Goal: Communication & Community: Answer question/provide support

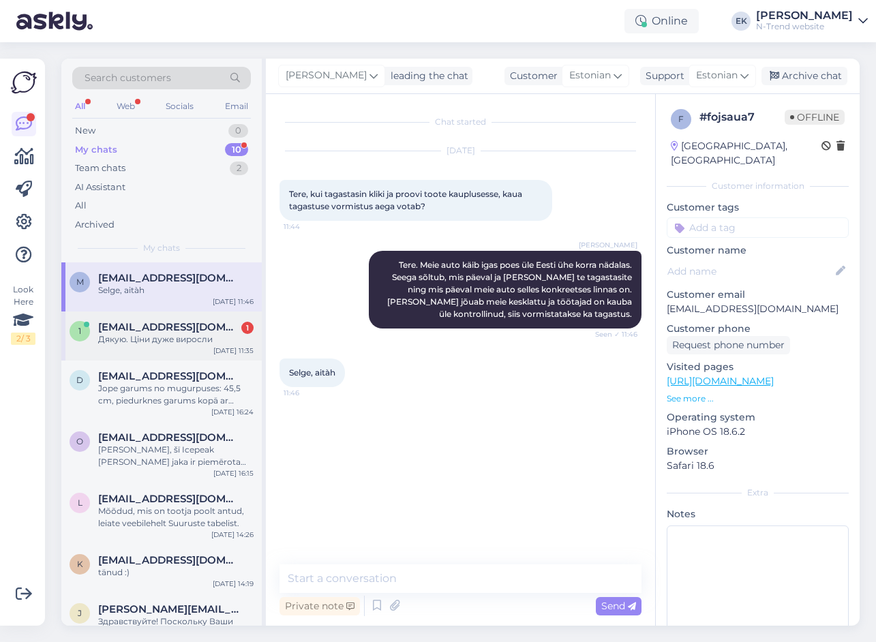
click at [134, 336] on div "Дякую. Ціни дуже виросли" at bounding box center [175, 339] width 155 height 12
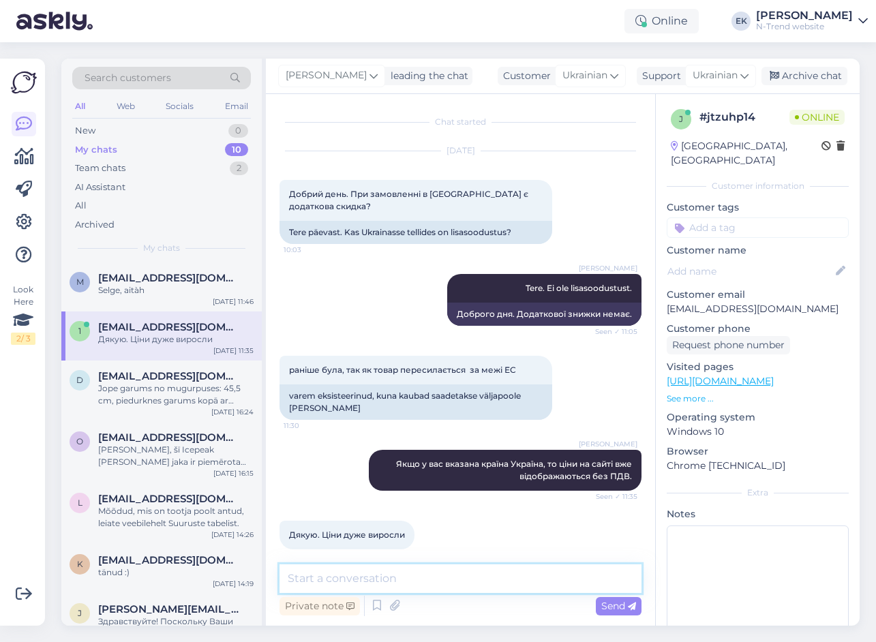
click at [372, 581] on textarea at bounding box center [460, 578] width 362 height 29
drag, startPoint x: 404, startPoint y: 523, endPoint x: 277, endPoint y: 510, distance: 128.1
click at [277, 510] on div "Chat started [DATE] Добрий день. При замовленні в [GEOGRAPHIC_DATA] є додаткова…" at bounding box center [460, 360] width 389 height 532
copy span "Дякую. Ціни дуже виросли"
click at [26, 217] on icon at bounding box center [24, 222] width 16 height 16
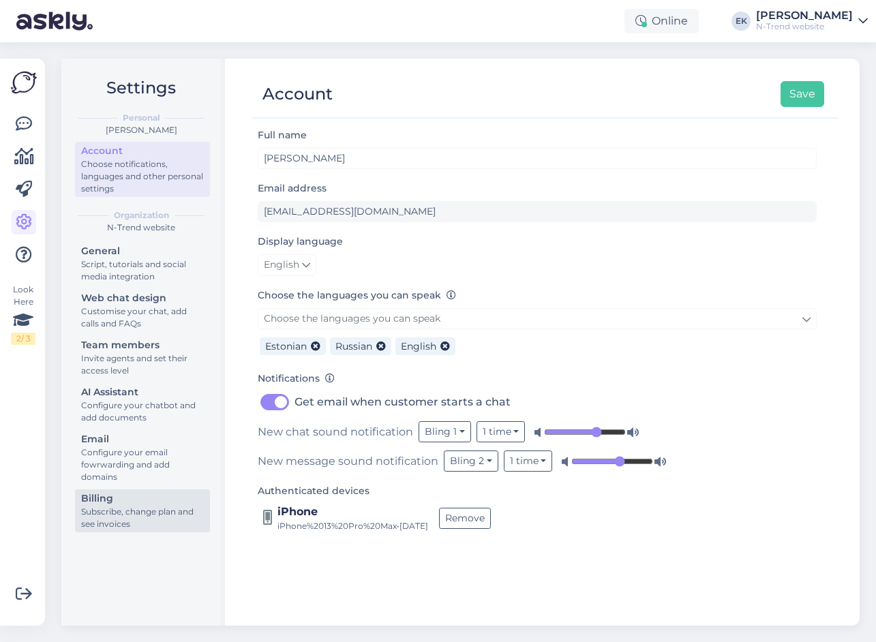
click at [106, 513] on div "Subscribe, change plan and see invoices" at bounding box center [142, 518] width 123 height 25
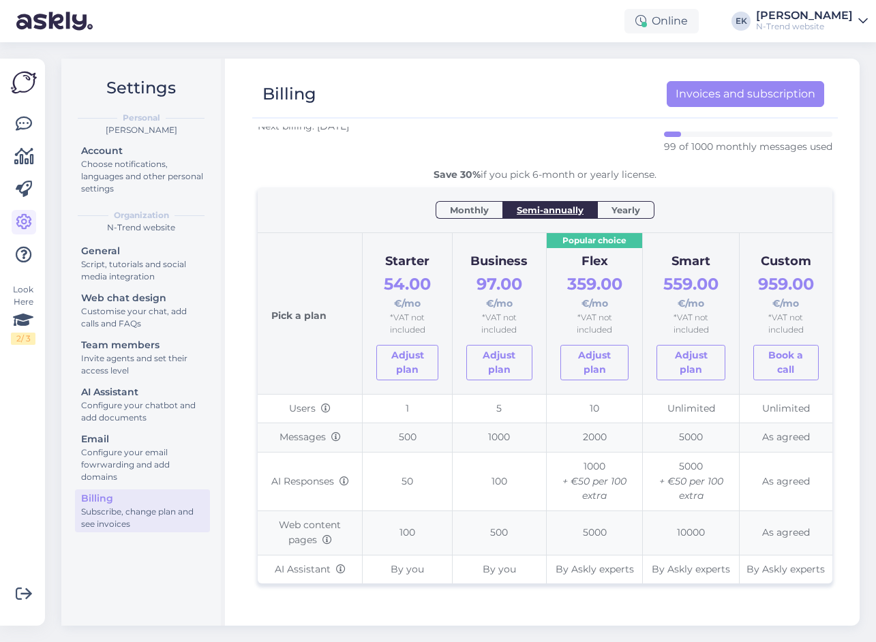
scroll to position [68, 0]
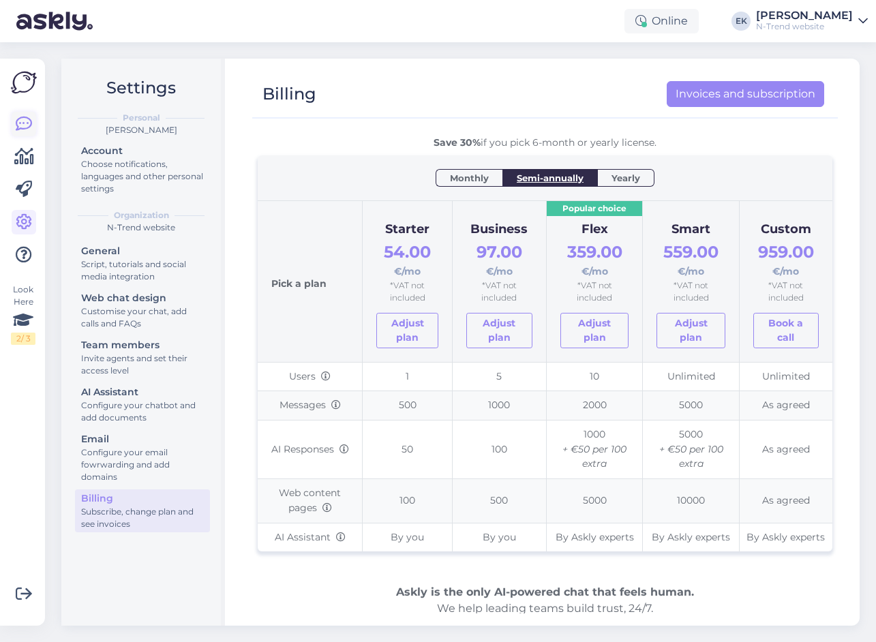
click at [22, 124] on icon at bounding box center [24, 124] width 16 height 16
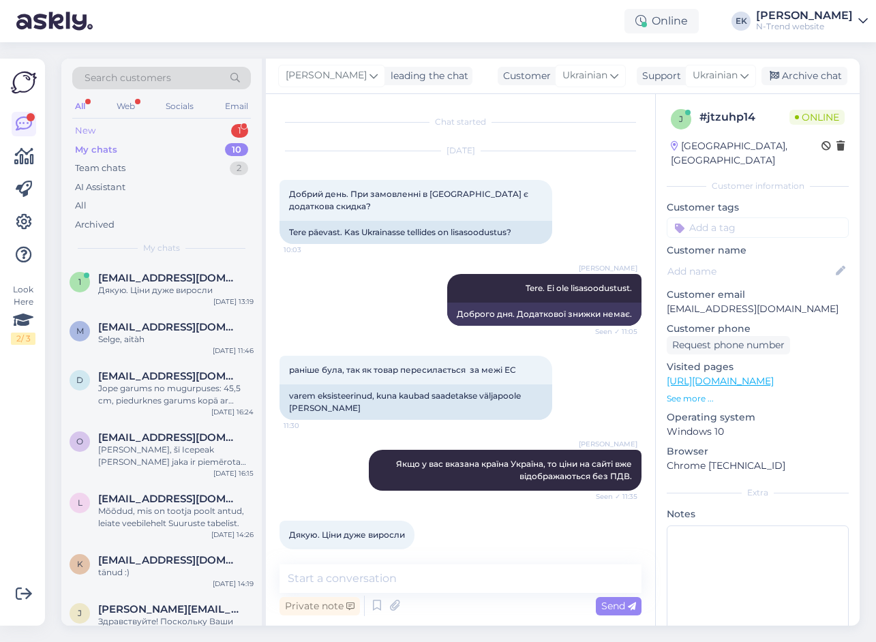
click at [96, 128] on div "New 1" at bounding box center [161, 130] width 179 height 19
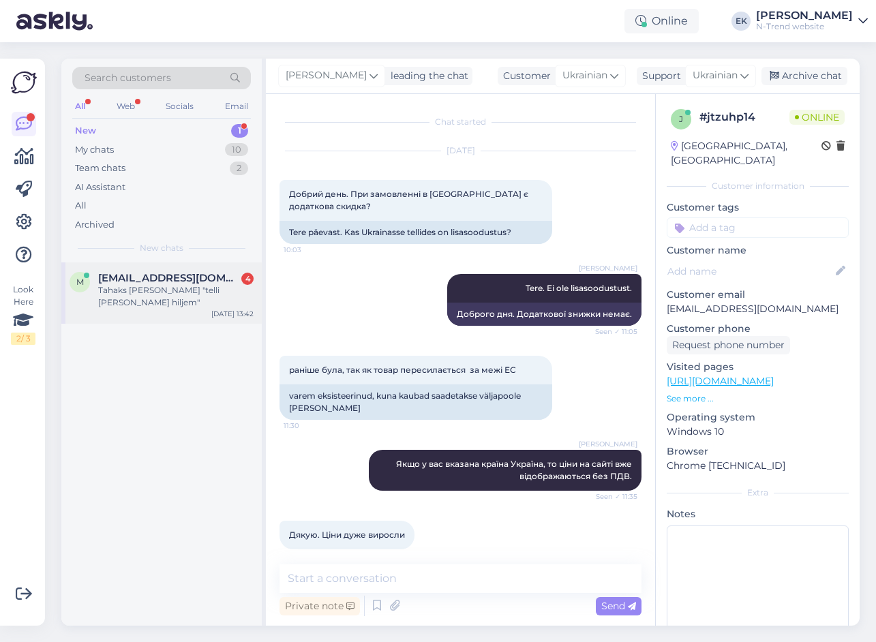
click at [126, 282] on span "[EMAIL_ADDRESS][DOMAIN_NAME]" at bounding box center [169, 278] width 142 height 12
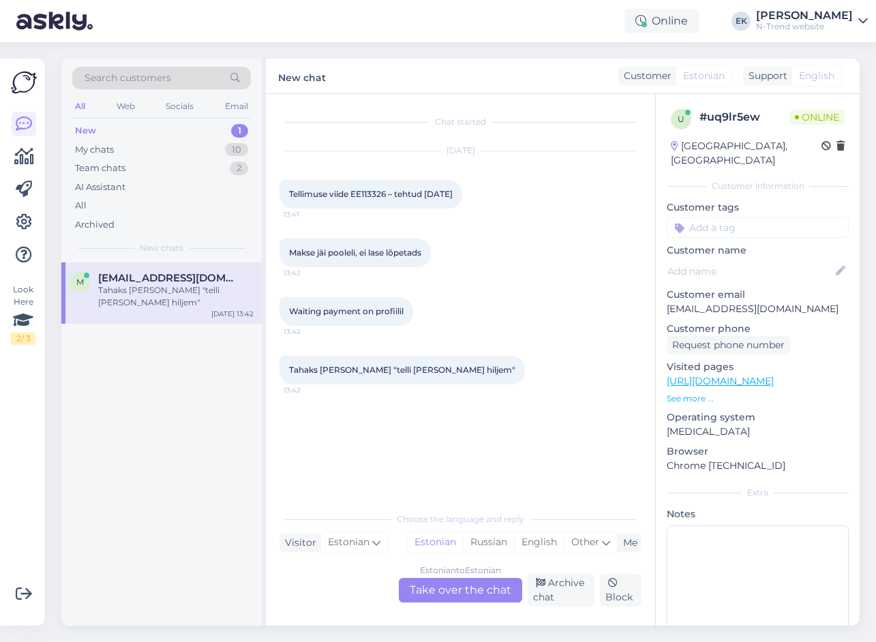
click at [365, 192] on span "Tellimuse viide EE113326 – tehtud [DATE]" at bounding box center [371, 194] width 164 height 10
copy span "EE113326"
click at [445, 590] on div "Estonian to Estonian Take over the chat" at bounding box center [460, 590] width 123 height 25
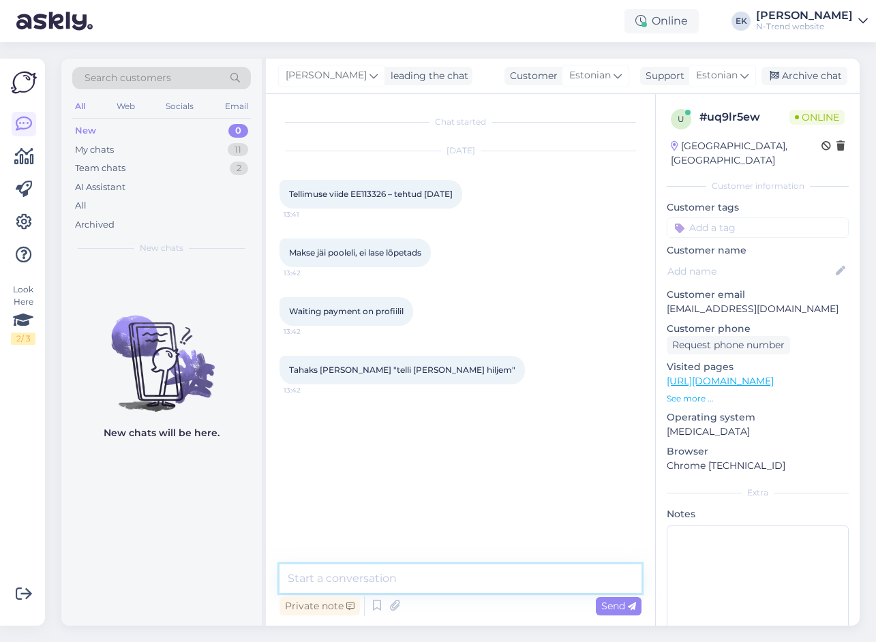
click at [377, 582] on textarea at bounding box center [460, 578] width 362 height 29
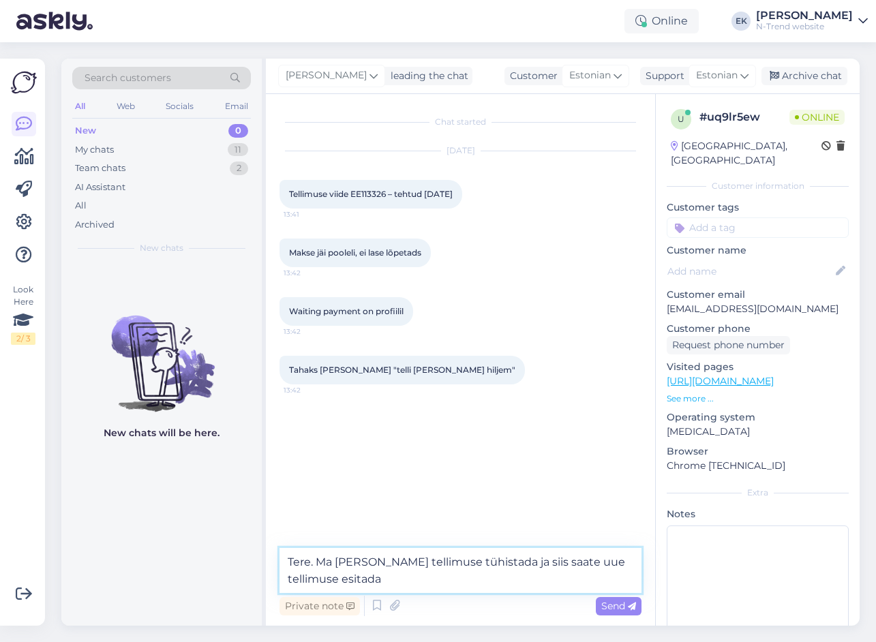
type textarea "Tere. Ma [PERSON_NAME] tellimuse tühistada ja siis saate uue tellimuse esitada."
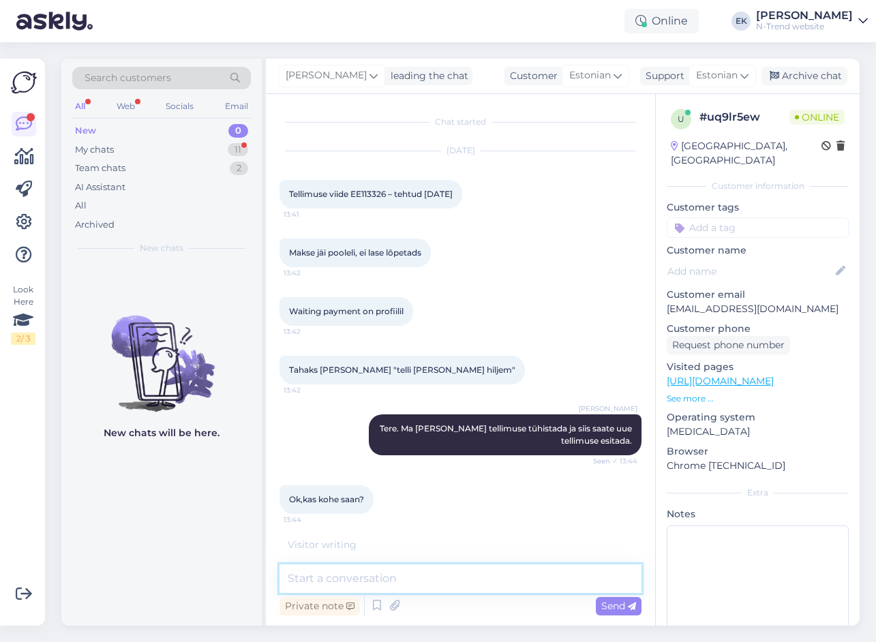
click at [406, 578] on textarea at bounding box center [460, 578] width 362 height 29
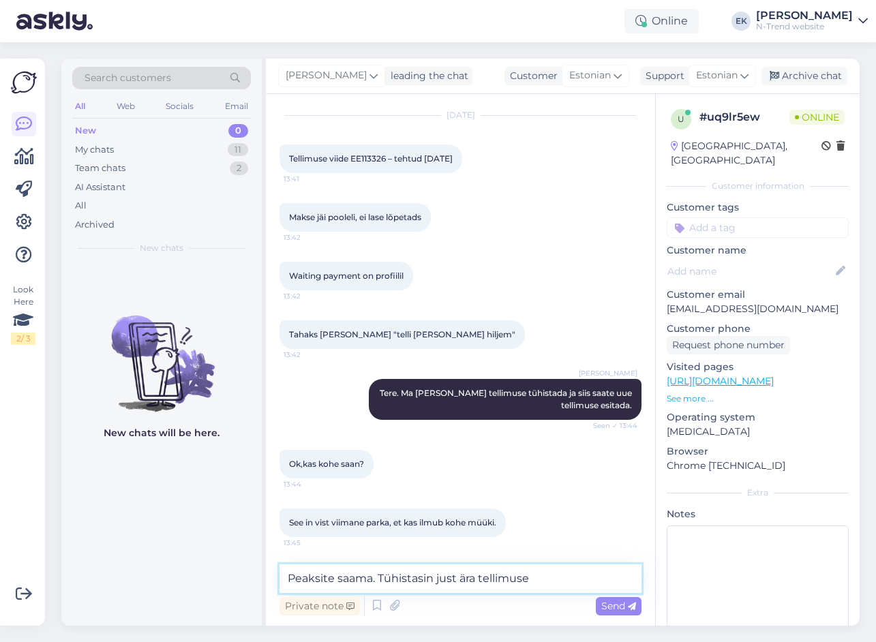
type textarea "Peaksite saama. Tühistasin just ära tellimuse."
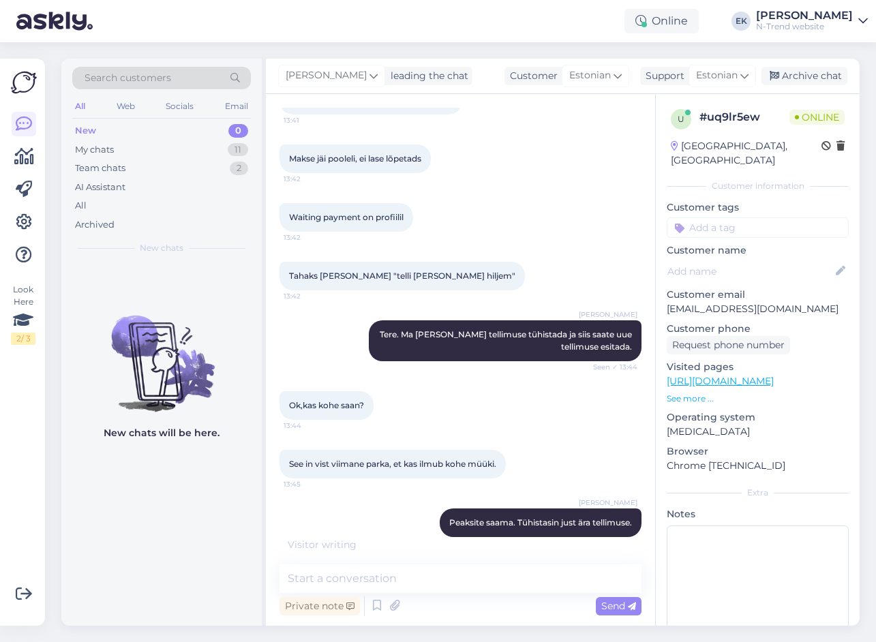
scroll to position [153, 0]
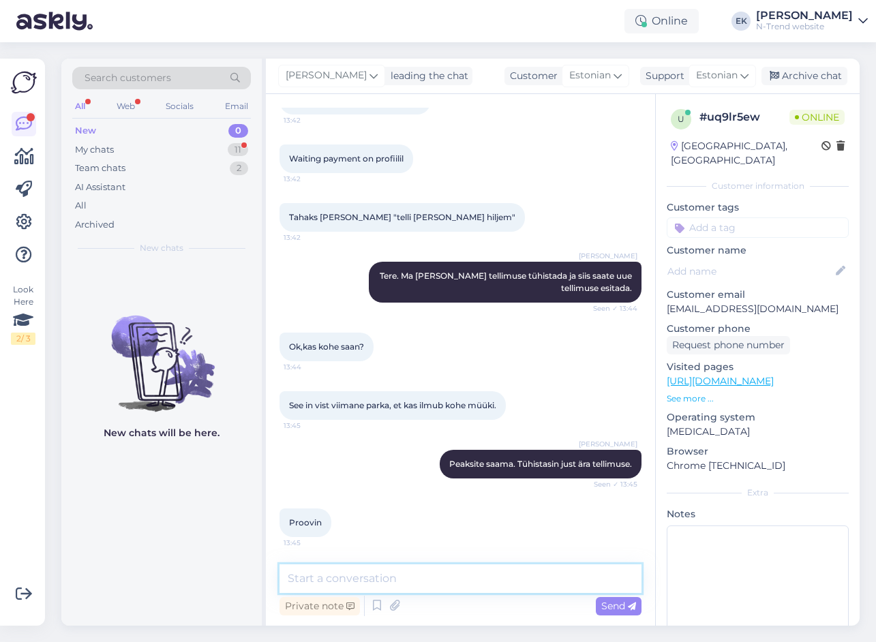
click at [392, 579] on textarea at bounding box center [460, 578] width 362 height 29
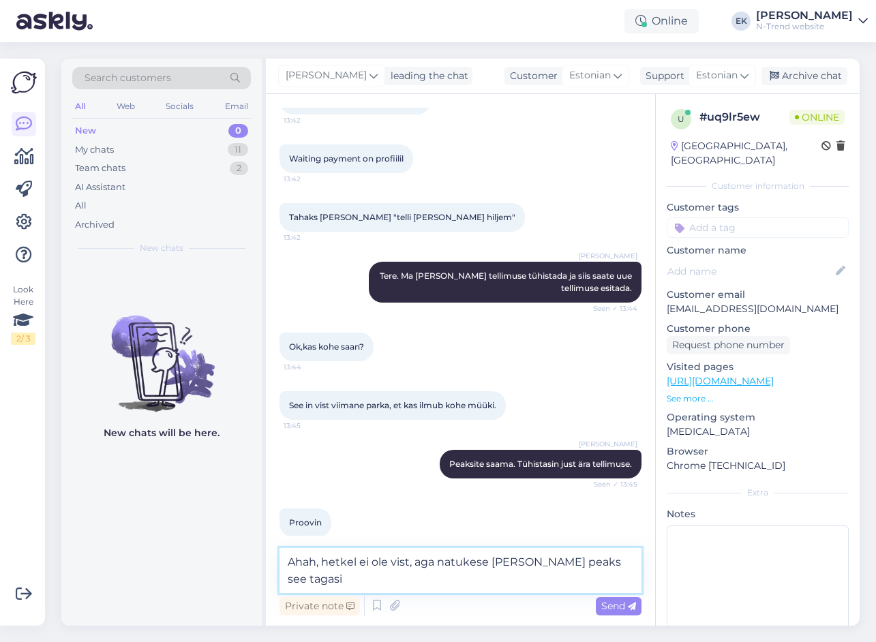
scroll to position [167, 0]
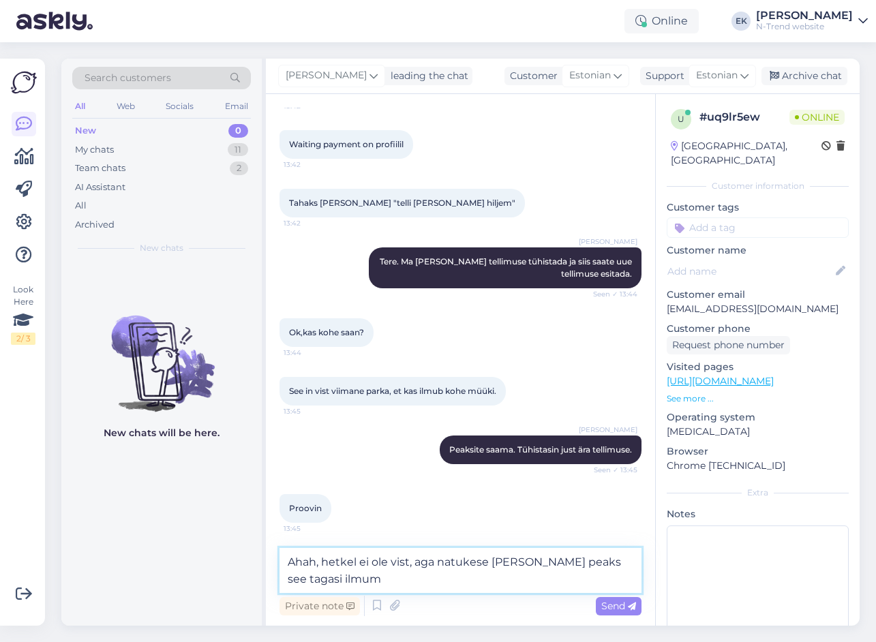
type textarea "Ahah, hetkel ei ole vist, aga natukese [PERSON_NAME] peaks see tagasi ilmuma"
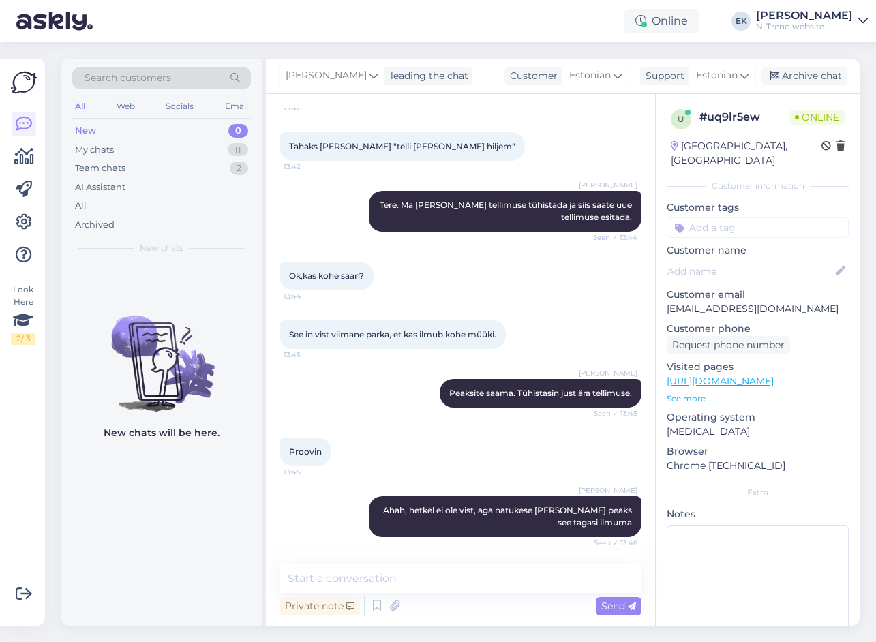
scroll to position [282, 0]
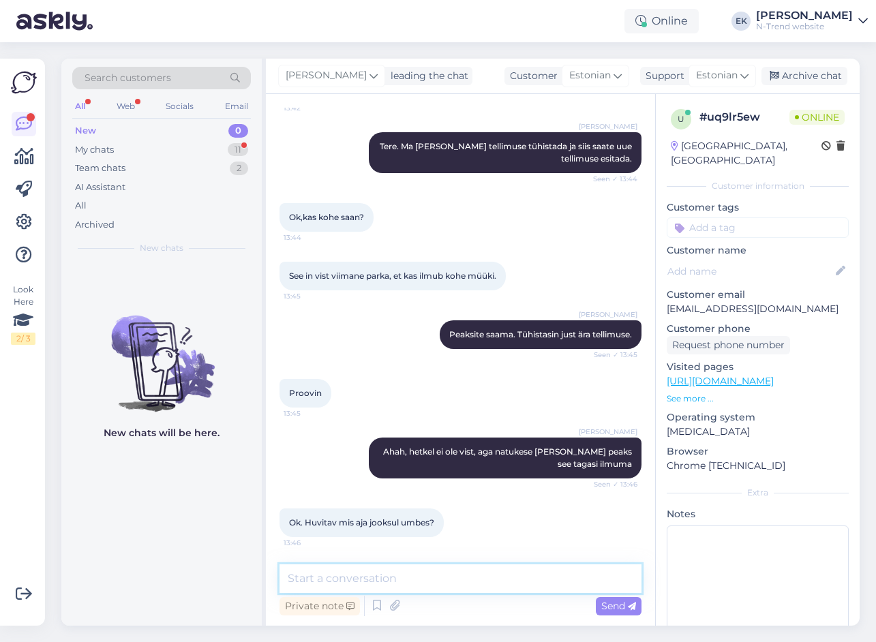
click at [309, 579] on textarea at bounding box center [460, 578] width 362 height 29
type textarea "Kogused peaksid uuenema umbes iga 15 min järel."
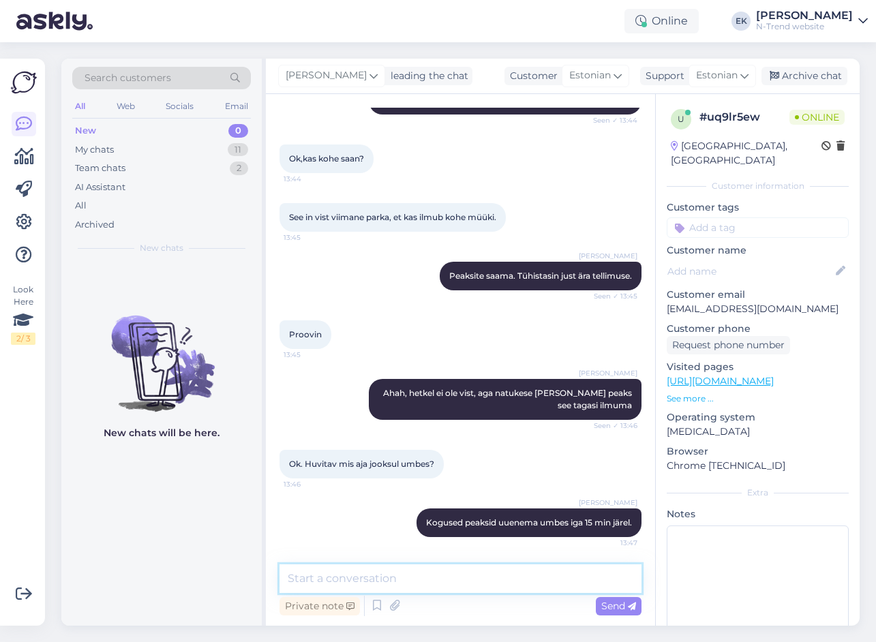
click at [382, 573] on textarea at bounding box center [460, 578] width 362 height 29
type textarea "Juba on olemas"
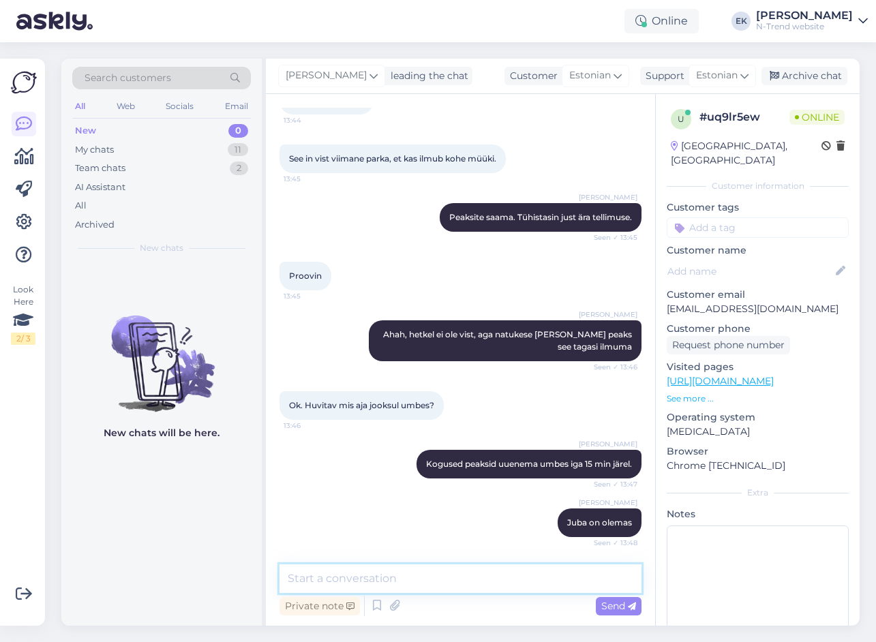
scroll to position [458, 0]
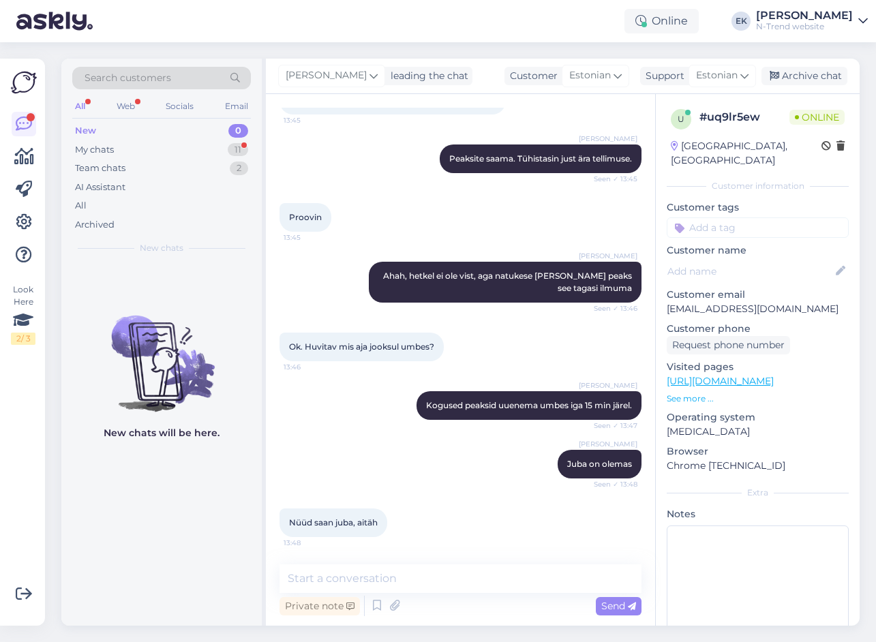
click at [72, 149] on div "Search customers All Web Socials Email New 0 My chats 11 Team chats 2 AI Assist…" at bounding box center [161, 161] width 200 height 204
click at [91, 153] on div "My chats" at bounding box center [94, 150] width 39 height 14
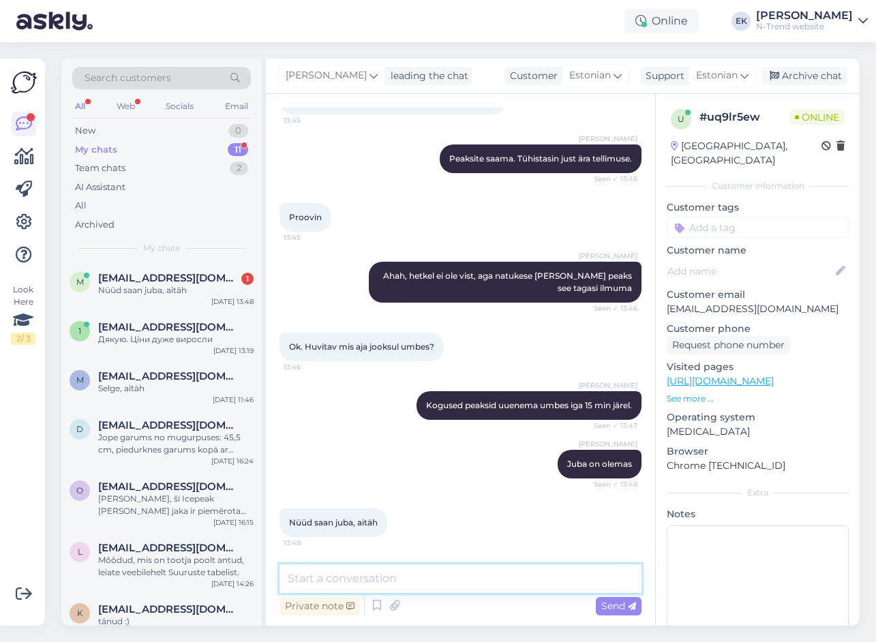
click at [342, 585] on textarea at bounding box center [460, 578] width 362 height 29
click at [136, 280] on span "[EMAIL_ADDRESS][DOMAIN_NAME]" at bounding box center [169, 278] width 142 height 12
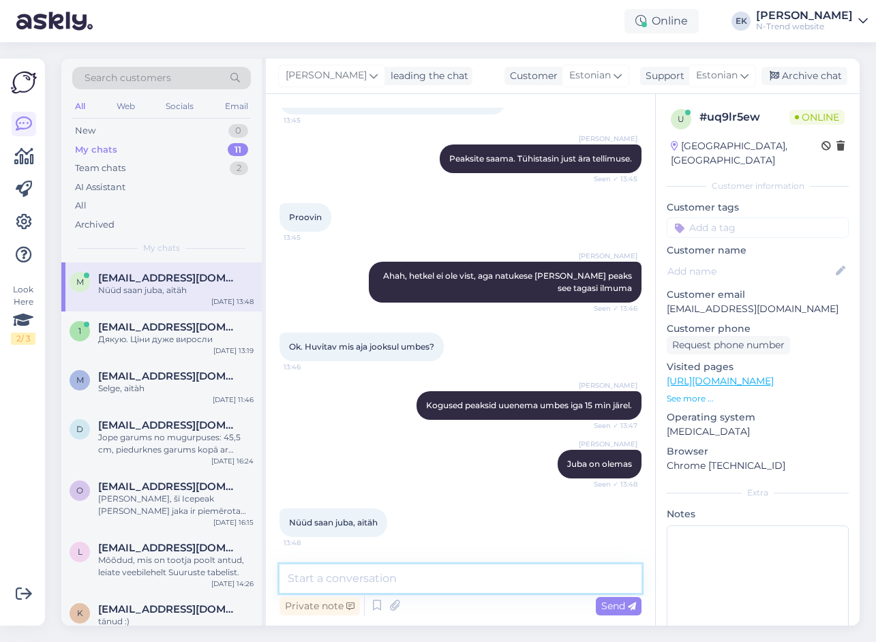
click at [339, 579] on textarea at bounding box center [460, 578] width 362 height 29
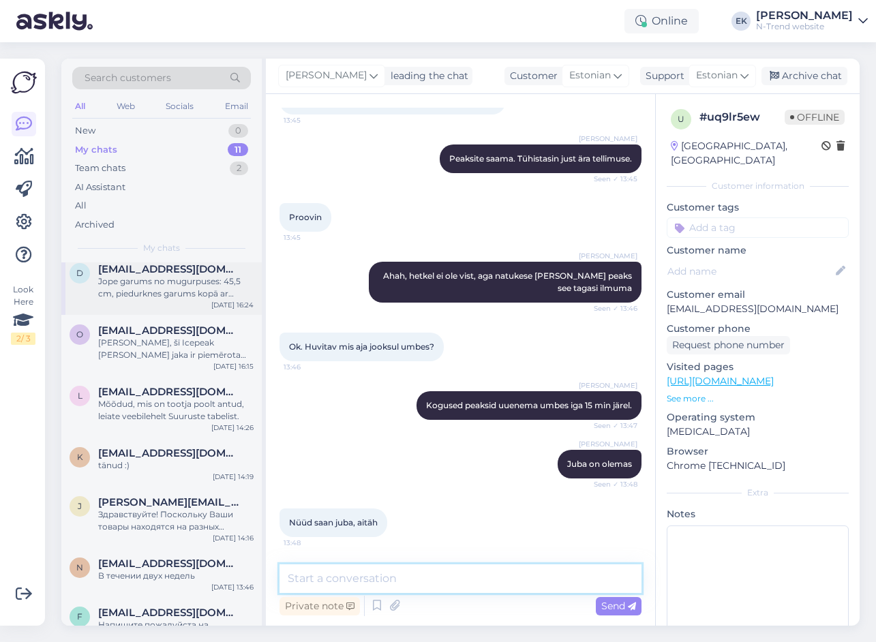
scroll to position [0, 0]
